Goal: Task Accomplishment & Management: Use online tool/utility

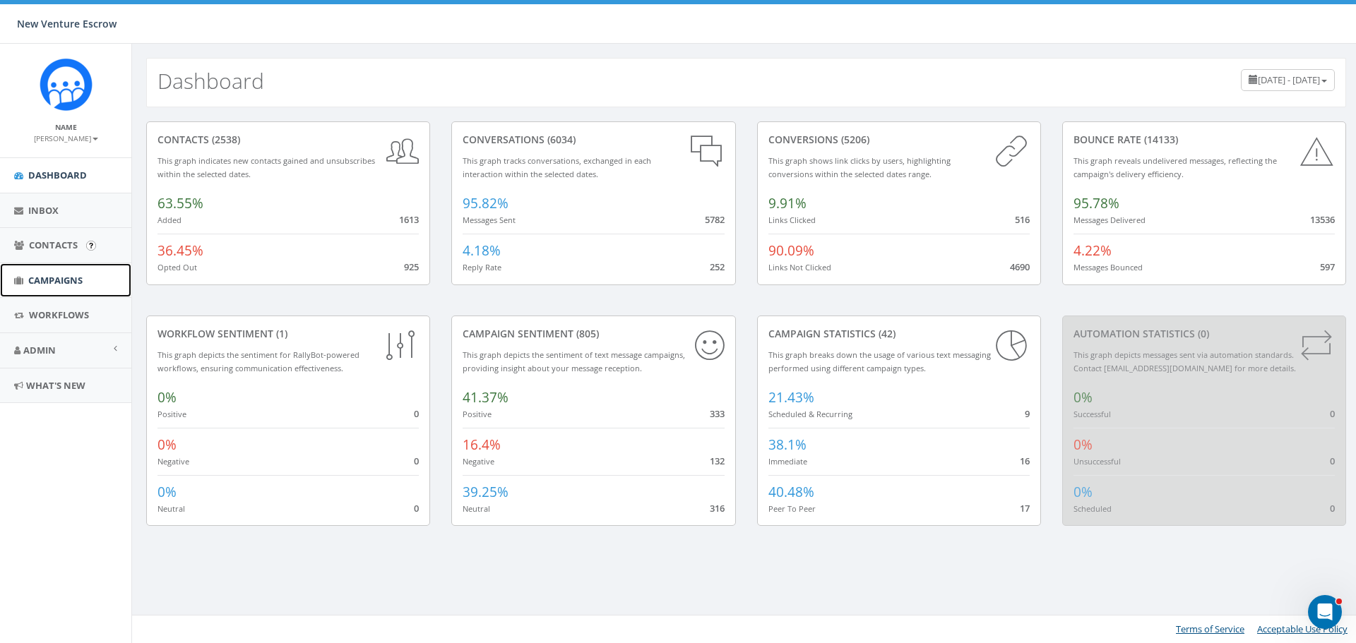
click at [73, 280] on span "Campaigns" at bounding box center [55, 280] width 54 height 13
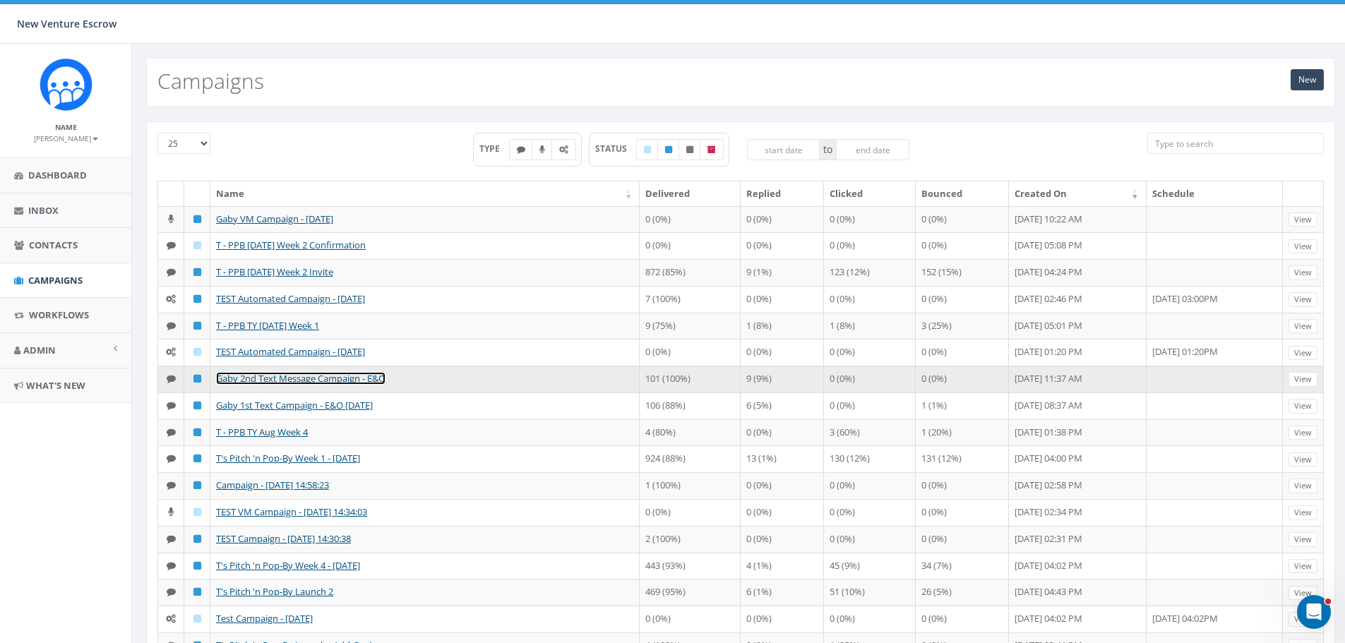
click at [332, 385] on link "Gaby 2nd Text Message Campaign - E&O" at bounding box center [301, 378] width 170 height 13
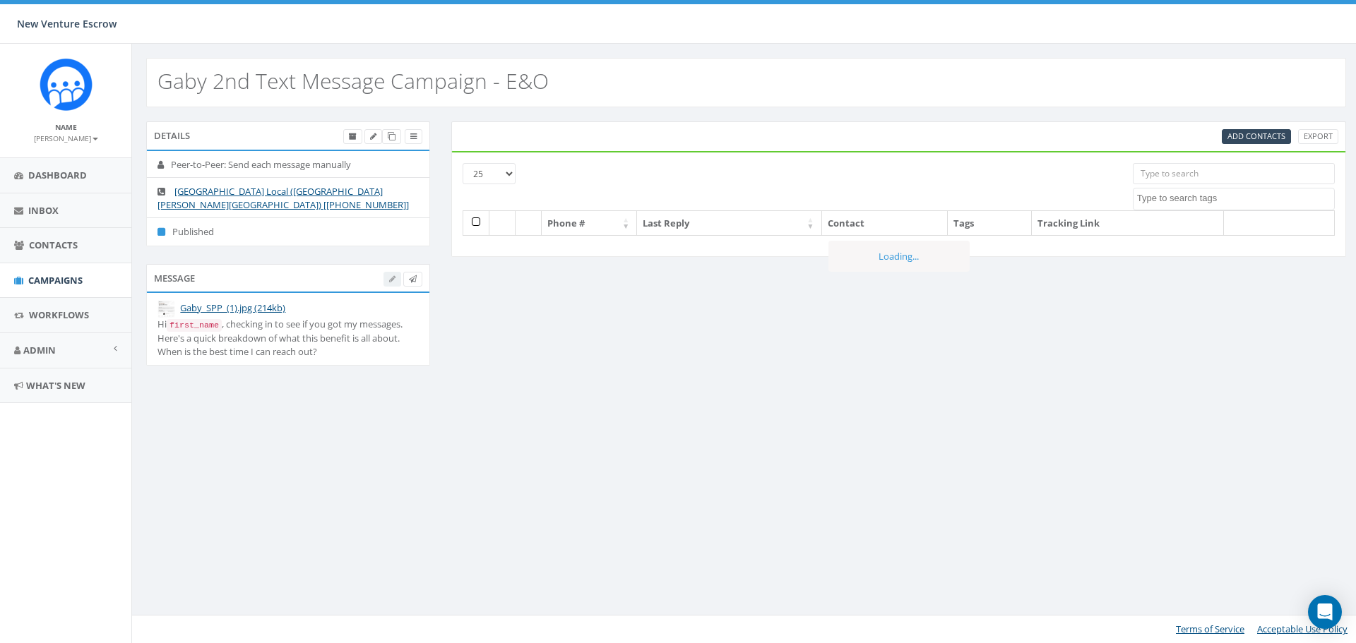
select select
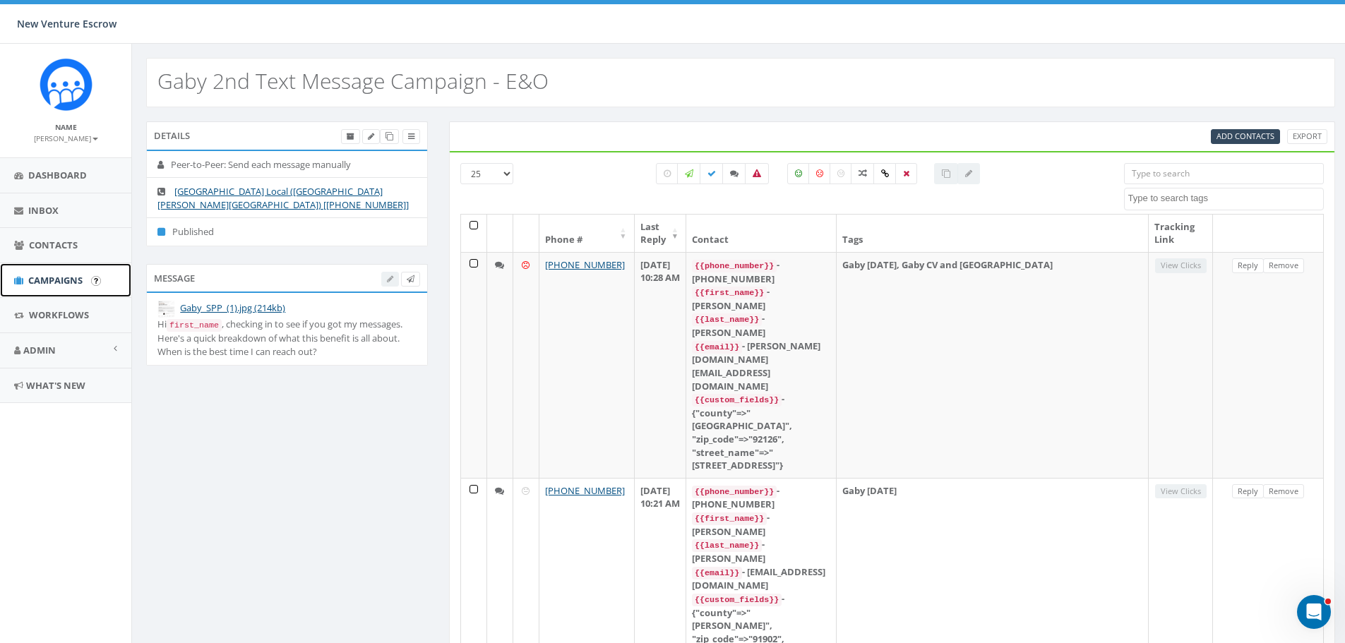
click at [74, 279] on span "Campaigns" at bounding box center [55, 280] width 54 height 13
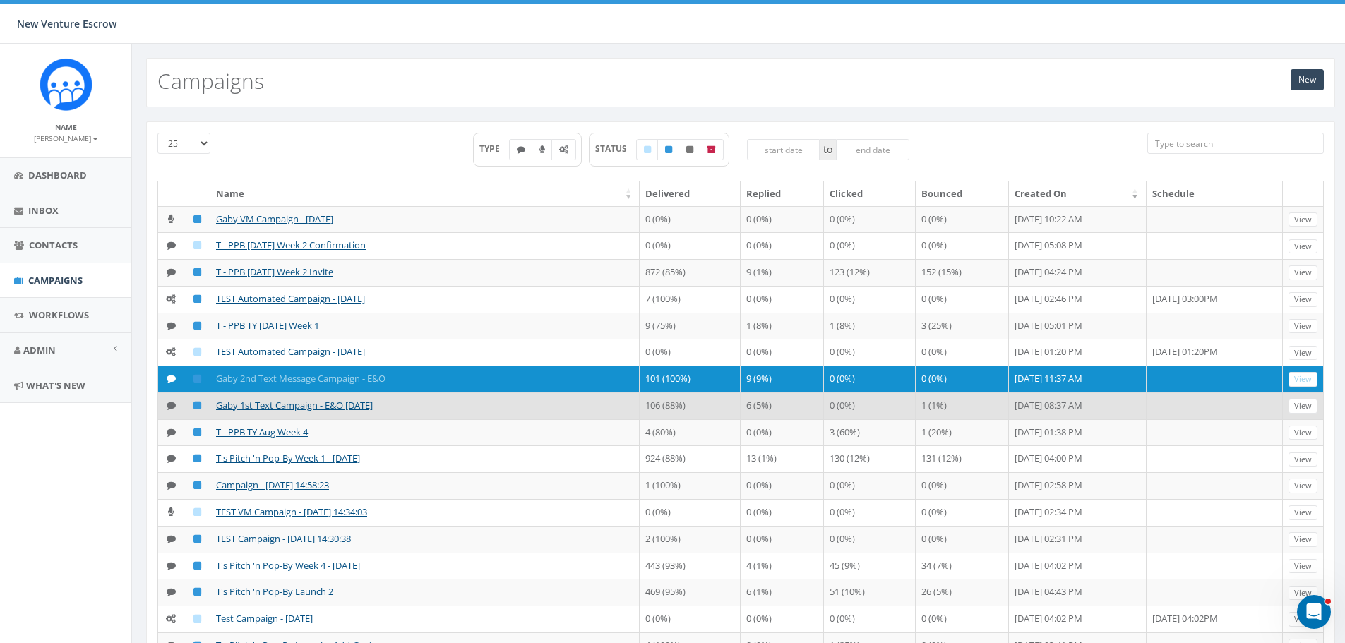
click at [314, 420] on td "Gaby 1st Text Campaign - E&O [DATE]" at bounding box center [424, 406] width 429 height 27
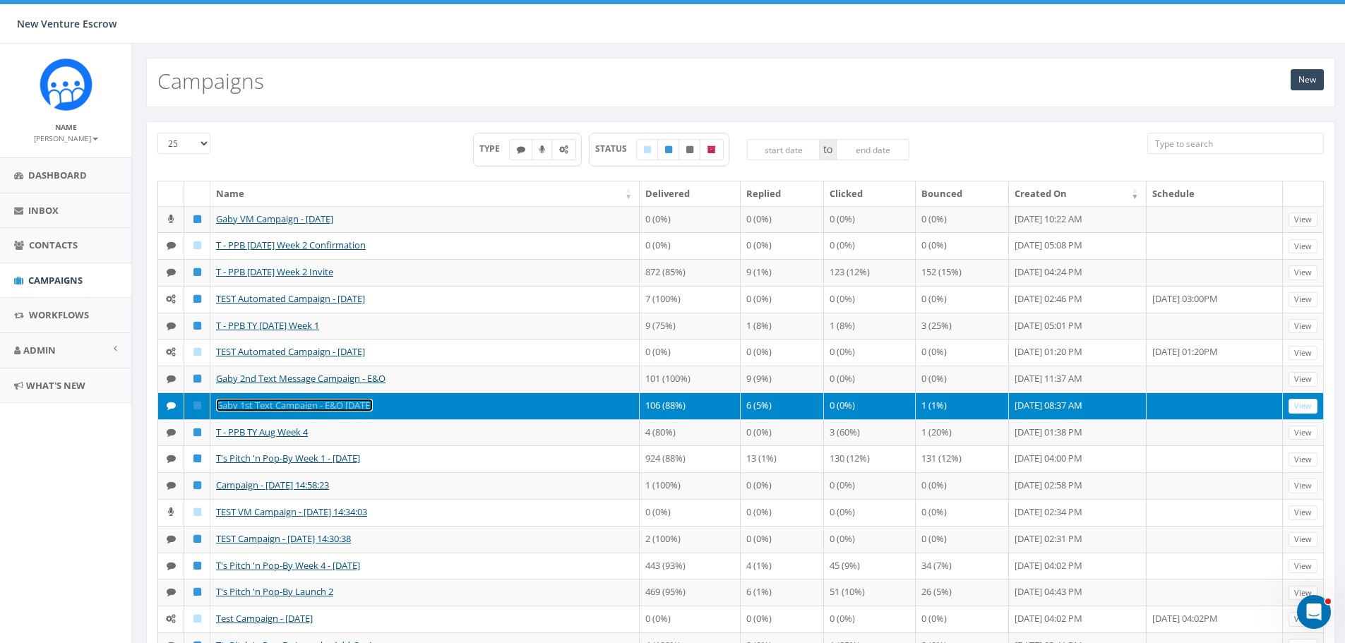
click at [323, 412] on link "Gaby 1st Text Campaign - E&O [DATE]" at bounding box center [294, 405] width 157 height 13
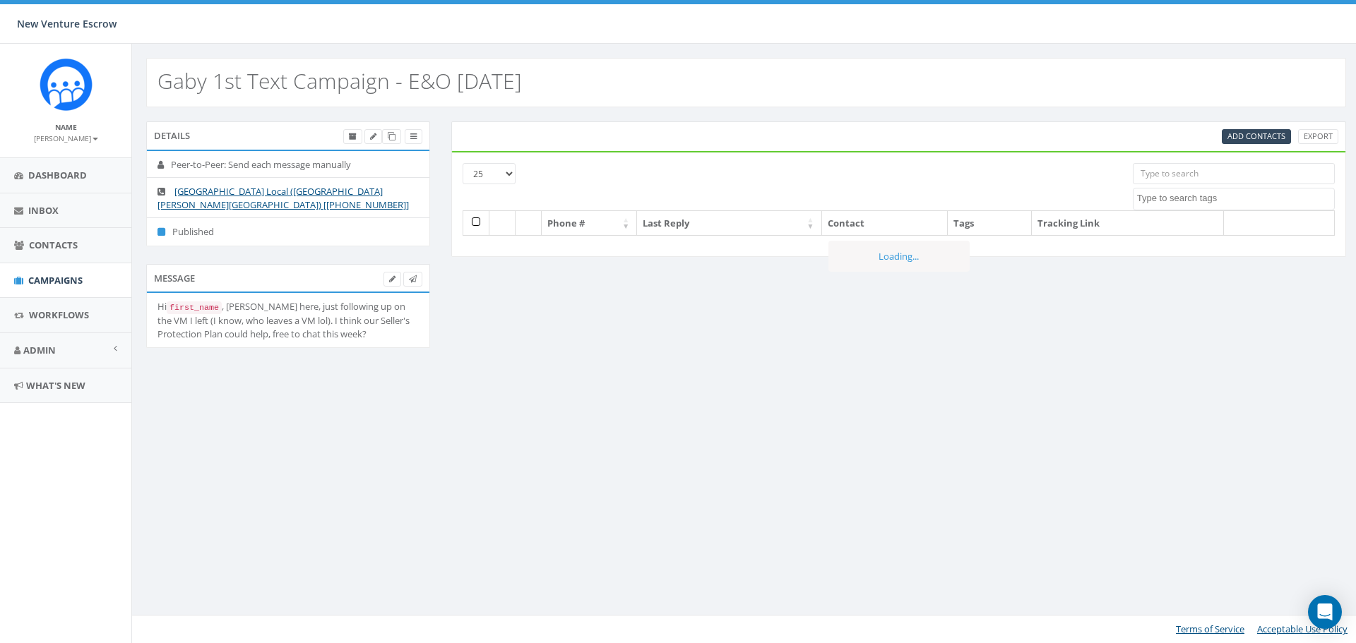
select select
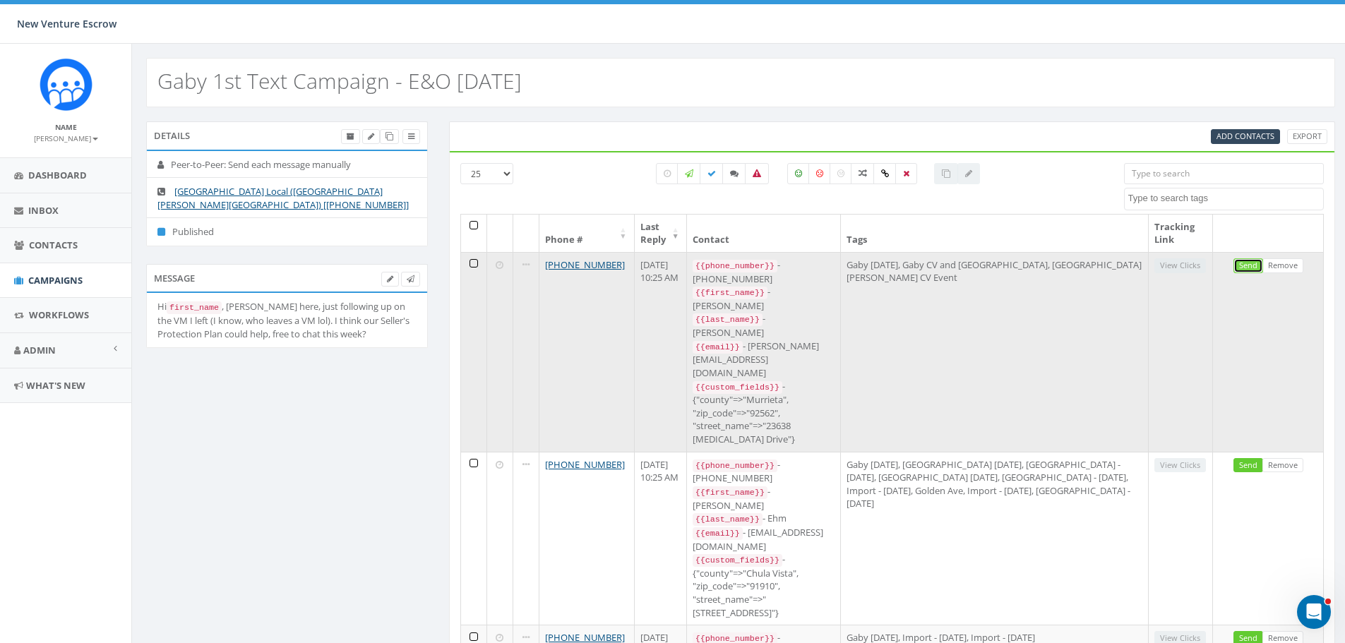
click at [1246, 269] on link "Send" at bounding box center [1249, 265] width 30 height 15
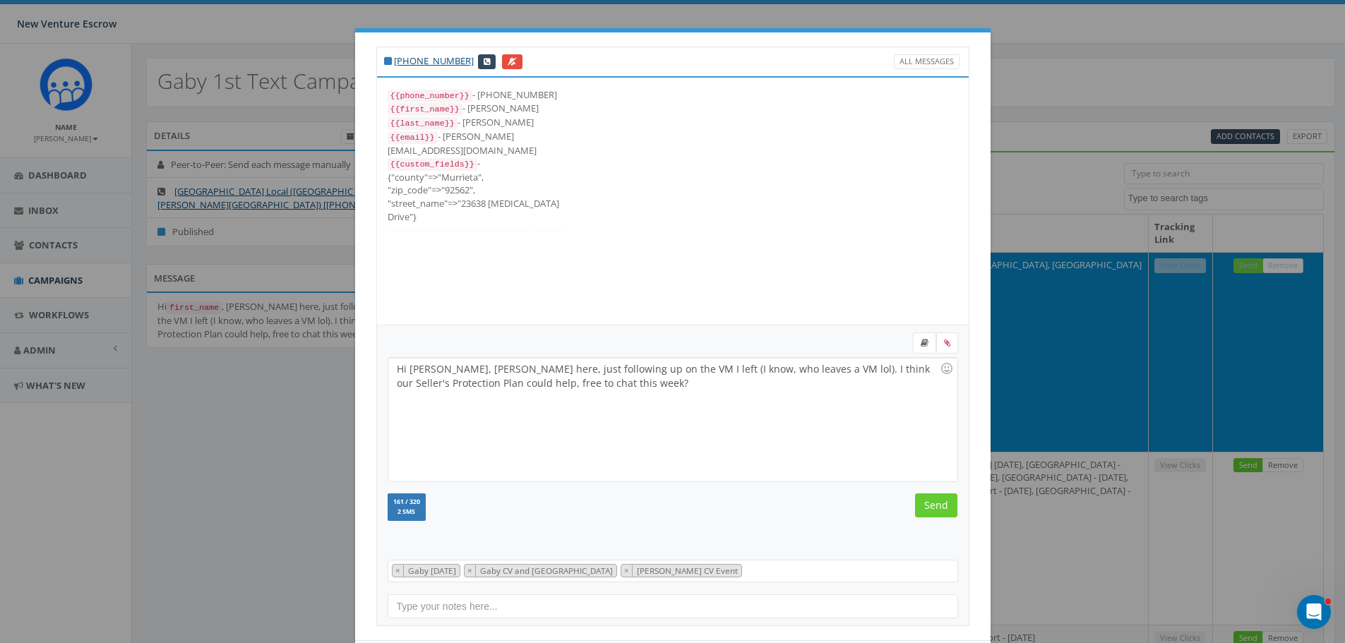
scroll to position [28, 0]
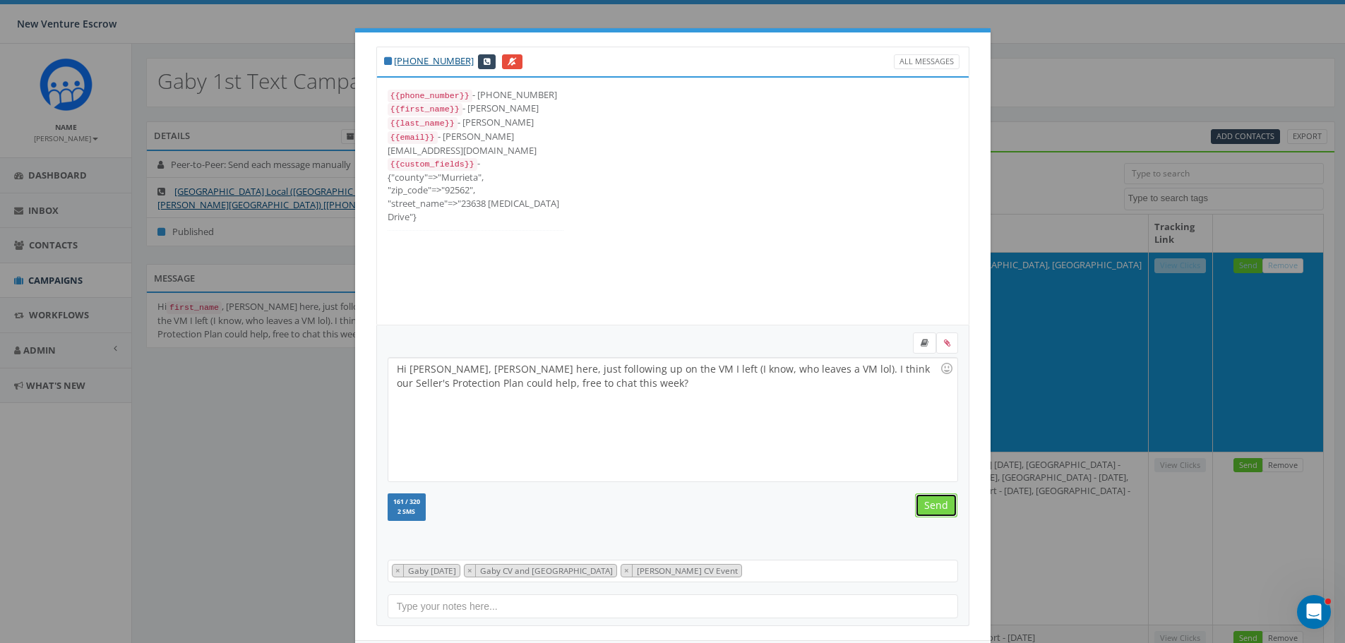
click at [932, 504] on input "Send" at bounding box center [936, 506] width 42 height 24
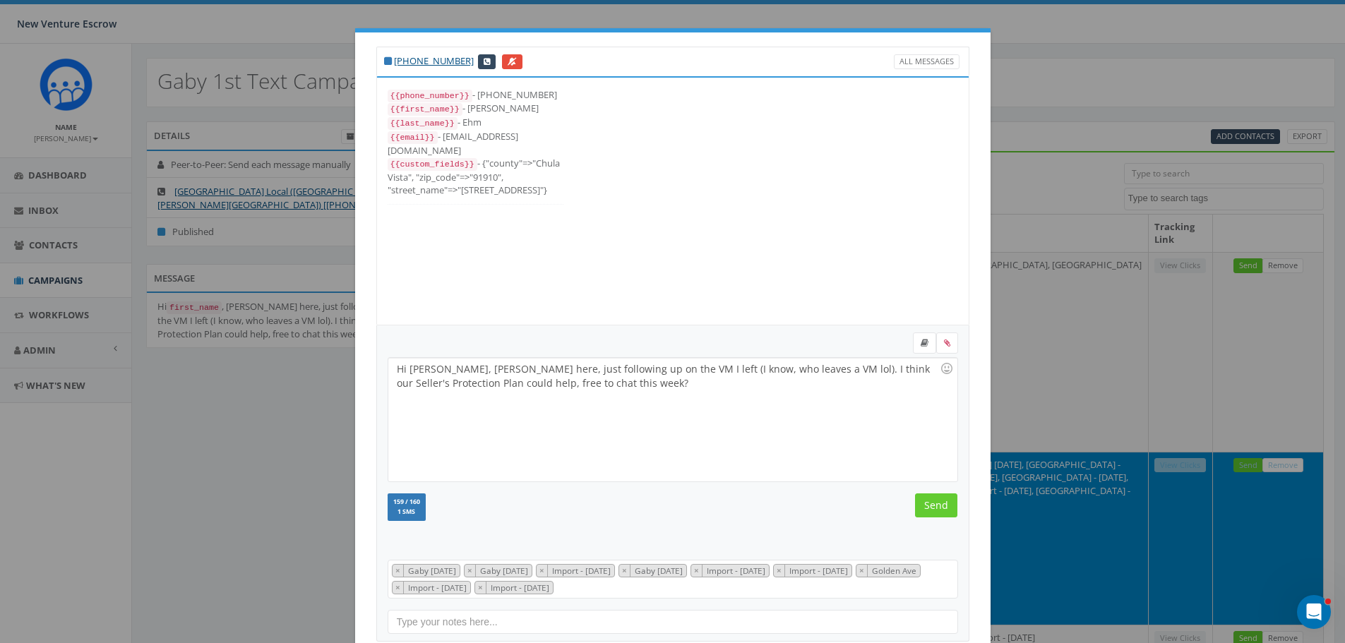
scroll to position [113, 0]
click at [932, 504] on input "Send" at bounding box center [936, 506] width 42 height 24
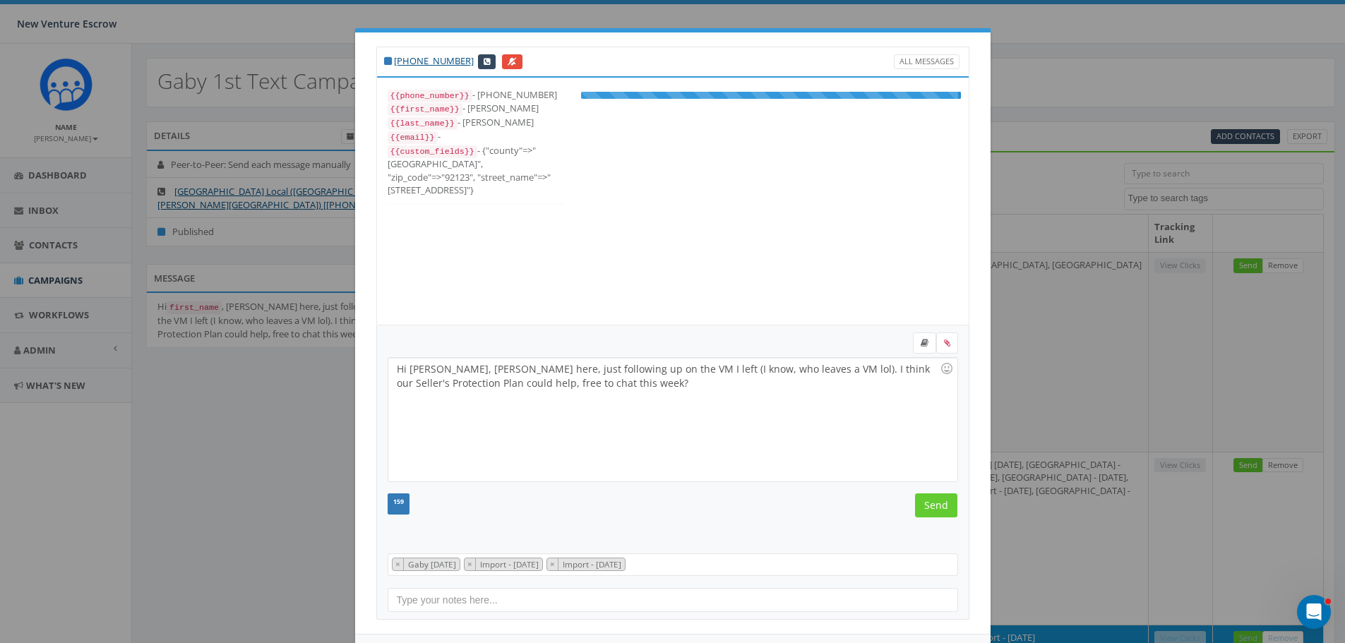
scroll to position [28, 0]
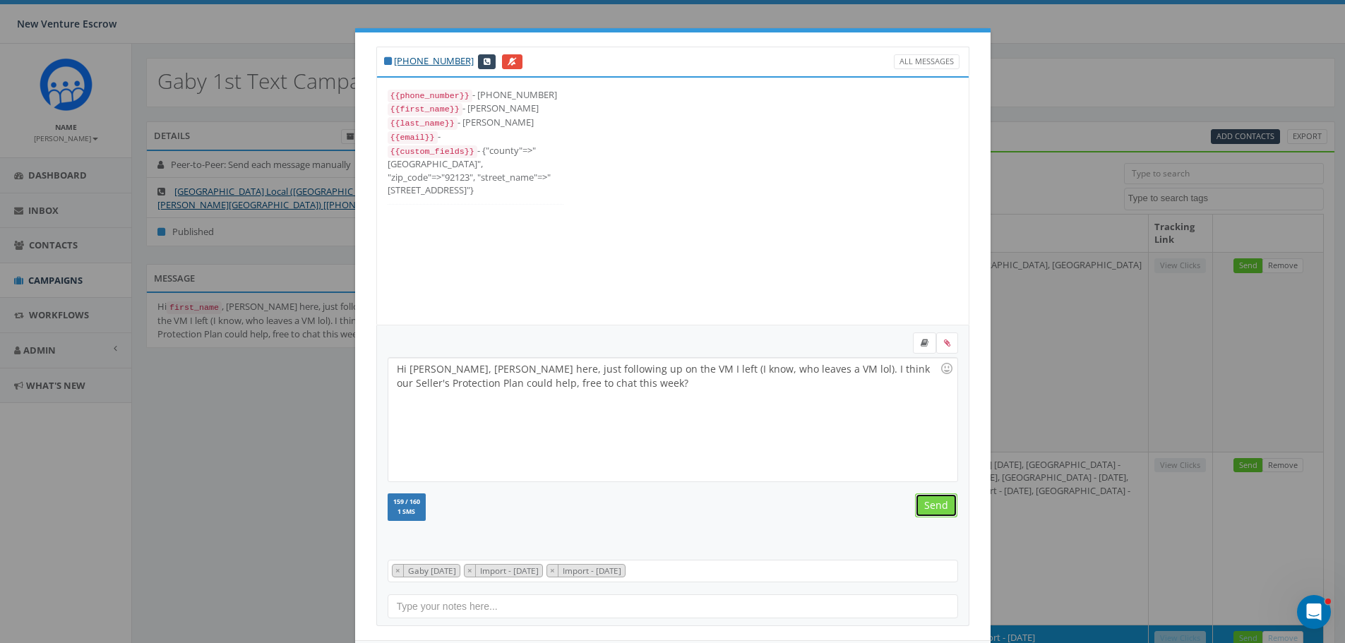
click at [932, 504] on input "Send" at bounding box center [936, 506] width 42 height 24
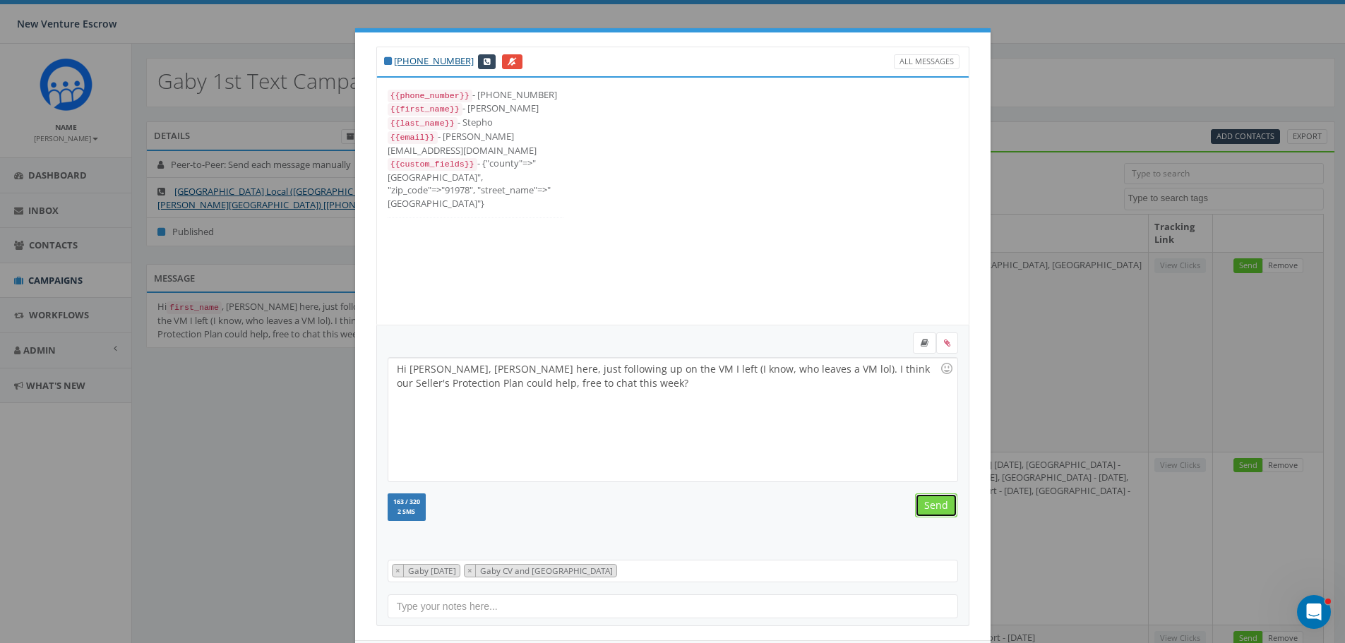
scroll to position [14, 0]
click at [931, 504] on input "Send" at bounding box center [936, 506] width 42 height 24
click at [931, 507] on input "Send" at bounding box center [936, 506] width 42 height 24
